Goal: Information Seeking & Learning: Learn about a topic

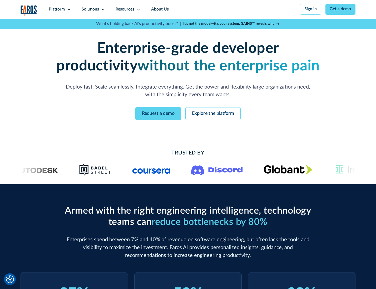
click at [68, 9] on icon at bounding box center [69, 9] width 4 height 4
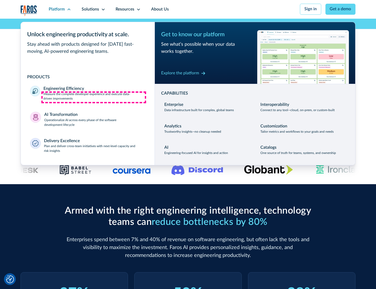
click at [94, 97] on p "Measure the complete developer experience and execute data-driven improvements" at bounding box center [94, 96] width 102 height 9
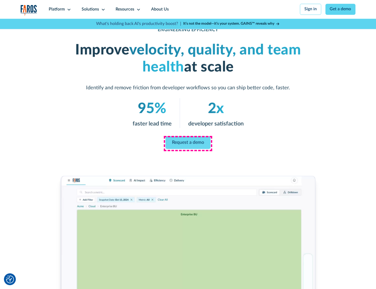
click at [188, 143] on link "Request a demo" at bounding box center [187, 143] width 45 height 13
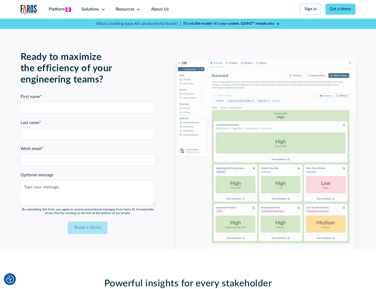
scroll to position [1145, 0]
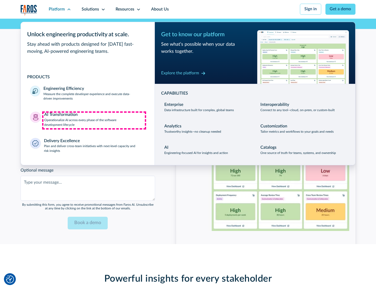
click at [94, 120] on p "Operationalize AI across every phase of the software development lifecycle" at bounding box center [94, 122] width 101 height 9
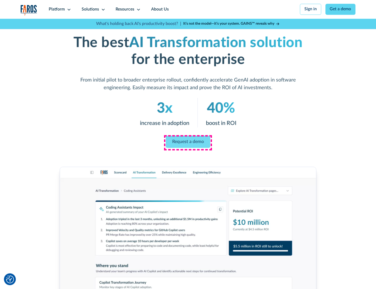
click at [188, 143] on link "Request a demo" at bounding box center [188, 142] width 44 height 12
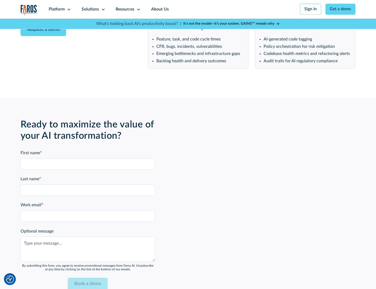
click at [59, 9] on div "Platform" at bounding box center [57, 9] width 16 height 6
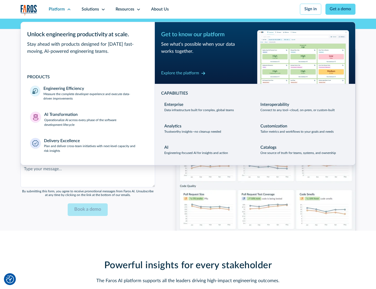
scroll to position [1272, 0]
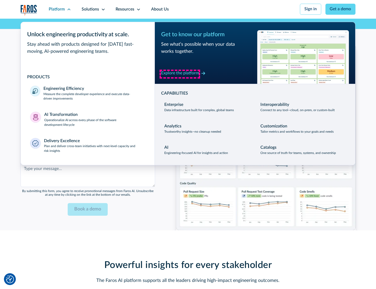
click at [180, 74] on div "Explore the platform" at bounding box center [180, 73] width 38 height 6
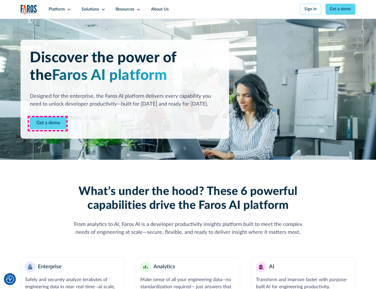
click at [48, 124] on link "Get a demo" at bounding box center [48, 123] width 37 height 13
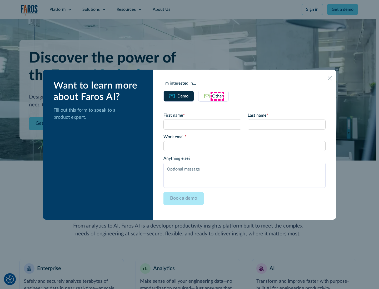
click at [217, 96] on div "Other" at bounding box center [217, 96] width 11 height 6
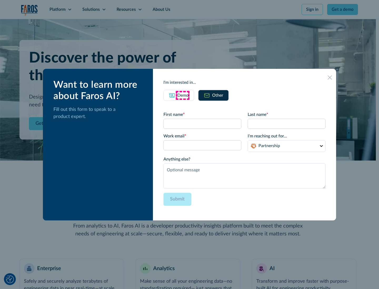
click at [182, 95] on div "Demo" at bounding box center [182, 95] width 11 height 6
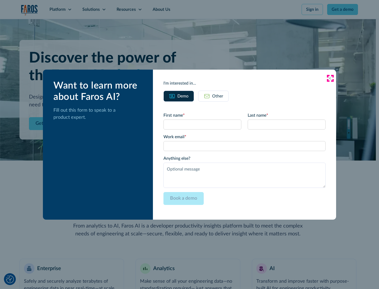
click at [330, 78] on icon at bounding box center [329, 78] width 4 height 4
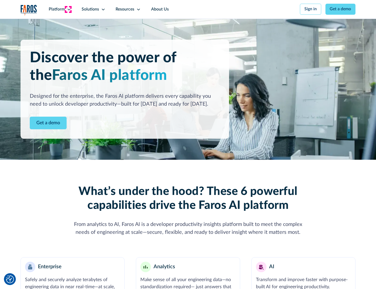
click at [68, 9] on icon at bounding box center [69, 9] width 4 height 4
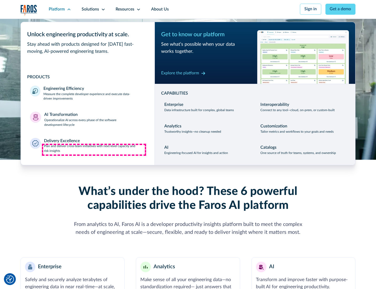
click at [94, 150] on p "Plan and deliver cross-team initiatives with next-level capacity and risk insig…" at bounding box center [94, 148] width 101 height 9
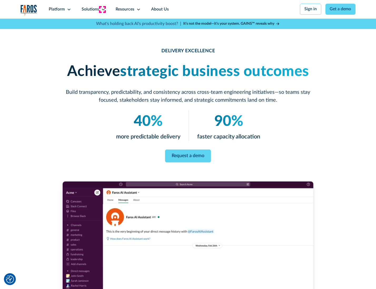
click at [102, 9] on icon at bounding box center [103, 9] width 4 height 4
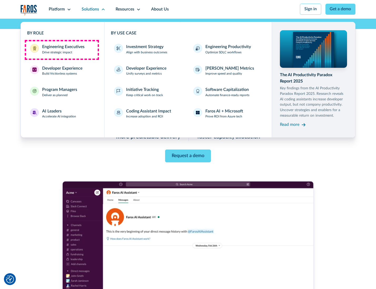
click at [62, 50] on div "Engineering Executives" at bounding box center [63, 47] width 42 height 6
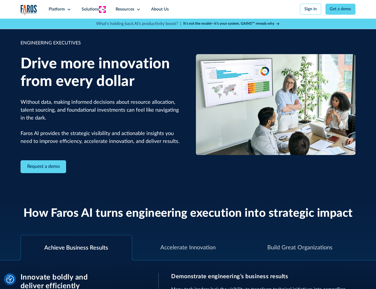
click at [102, 9] on icon at bounding box center [103, 9] width 4 height 4
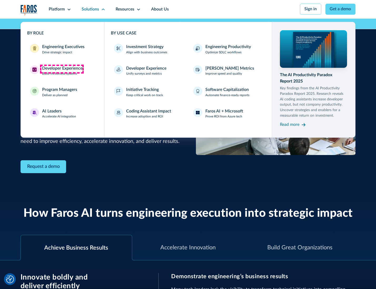
click at [62, 69] on div "Developer Experience" at bounding box center [62, 68] width 40 height 6
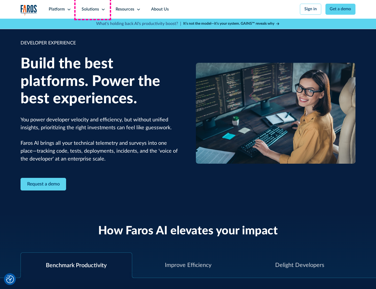
click at [93, 9] on div "Solutions" at bounding box center [90, 9] width 17 height 6
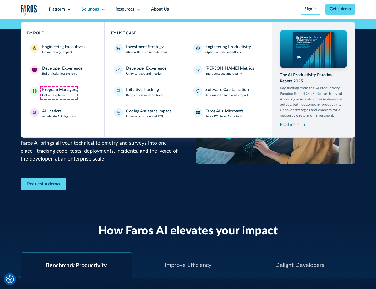
click at [59, 93] on div "Program Managers" at bounding box center [59, 90] width 35 height 6
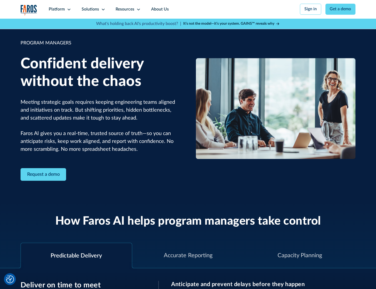
click at [102, 9] on icon at bounding box center [103, 9] width 4 height 4
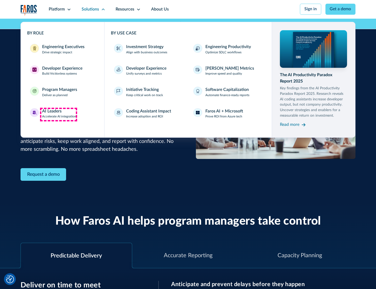
click at [58, 114] on div "AI Leaders" at bounding box center [51, 111] width 19 height 6
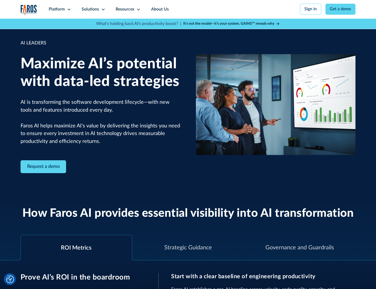
click at [102, 9] on icon at bounding box center [103, 9] width 4 height 4
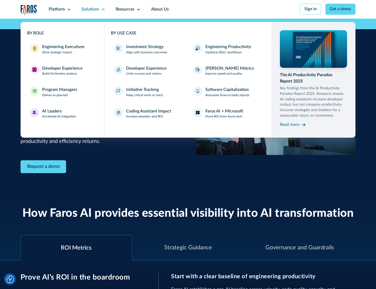
click at [144, 47] on div "Investment Strategy" at bounding box center [144, 47] width 37 height 6
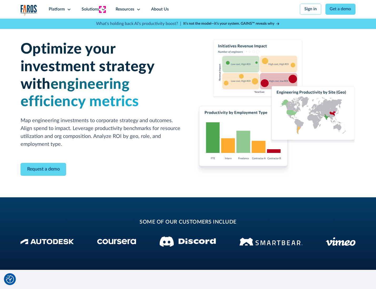
click at [102, 9] on icon at bounding box center [103, 9] width 4 height 4
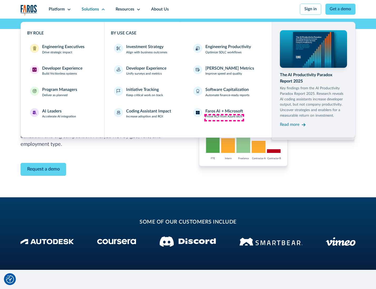
click at [224, 118] on p "Prove ROI from Azure tech" at bounding box center [223, 116] width 37 height 5
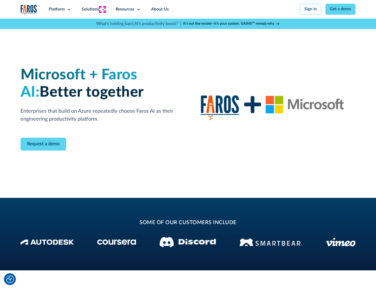
click at [102, 9] on icon at bounding box center [103, 9] width 4 height 4
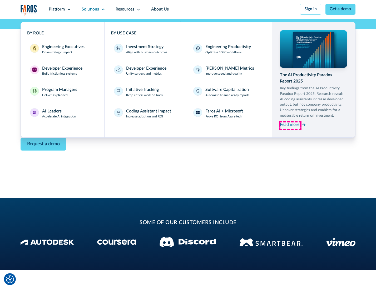
click at [290, 126] on div "Read more" at bounding box center [289, 125] width 19 height 6
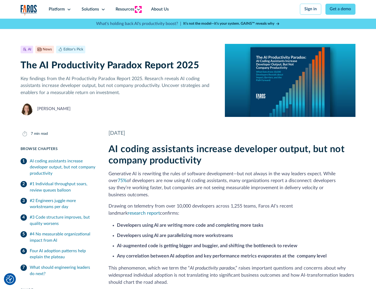
click at [138, 9] on icon at bounding box center [138, 9] width 4 height 4
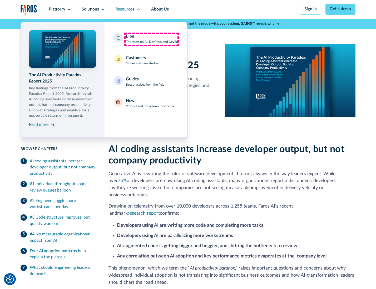
click at [151, 39] on div "Blog The latest on AI, DevProd, and DevEx" at bounding box center [152, 38] width 52 height 11
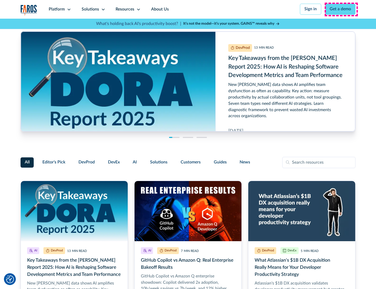
click at [341, 9] on link "Get a demo" at bounding box center [340, 9] width 30 height 11
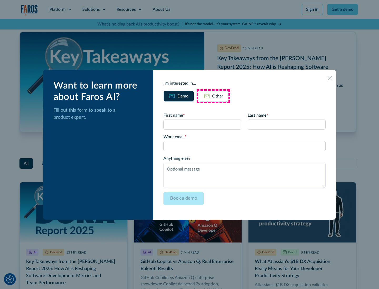
click at [213, 96] on div "Other" at bounding box center [217, 96] width 11 height 6
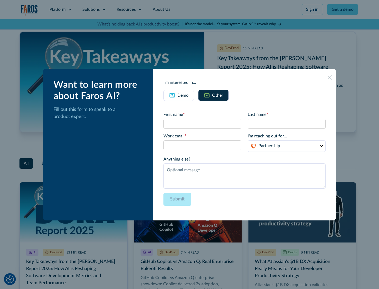
click at [330, 77] on icon at bounding box center [329, 77] width 4 height 4
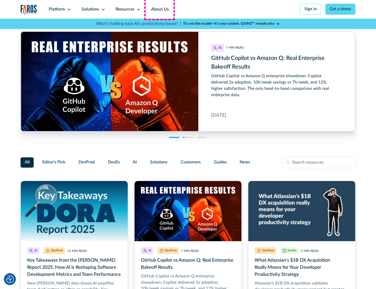
click at [159, 9] on link "About Us" at bounding box center [160, 9] width 28 height 19
